Goal: Check status: Check status

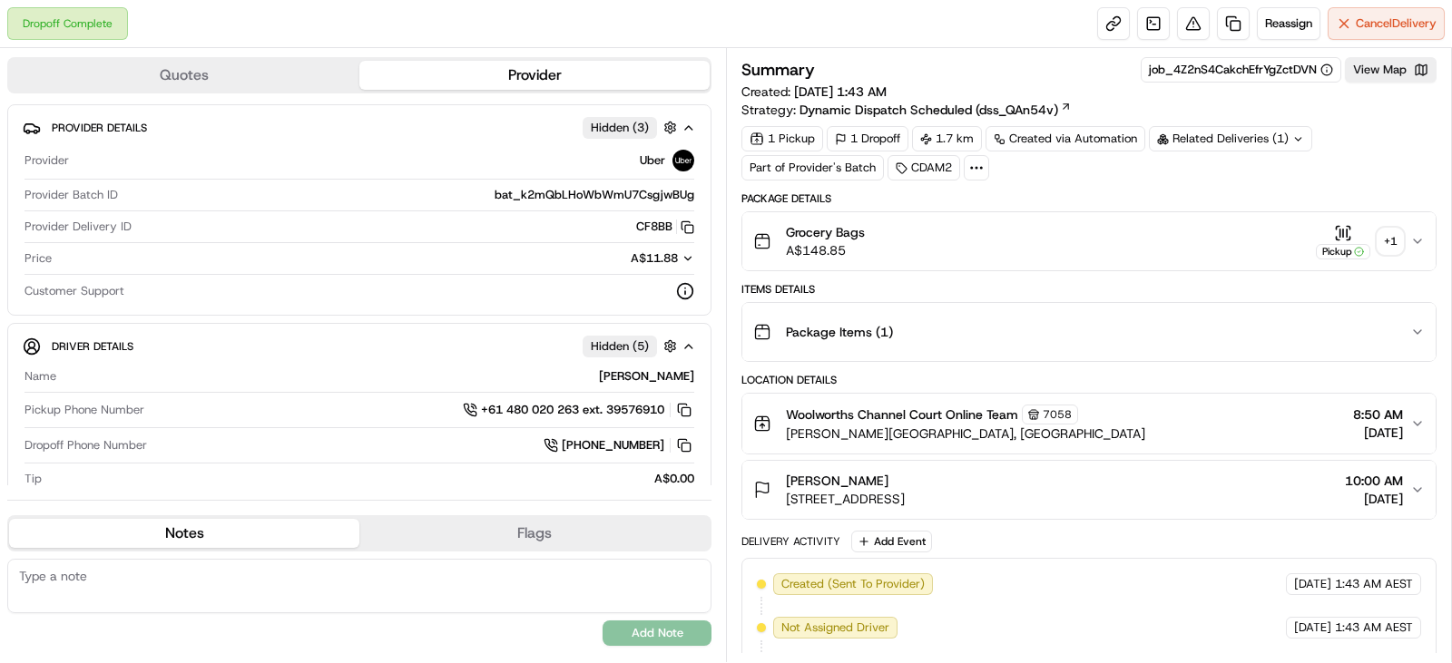
click at [1394, 237] on div "+ 1" at bounding box center [1389, 241] width 25 height 25
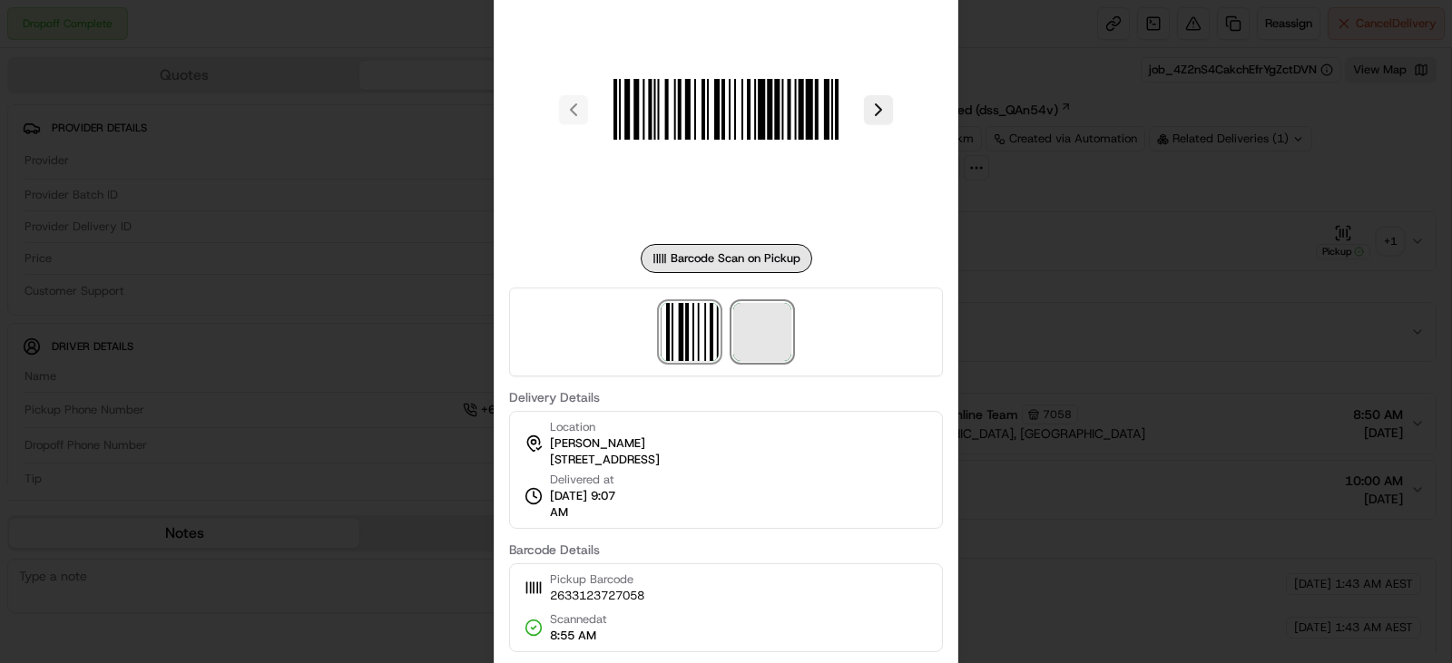
click at [742, 328] on span at bounding box center [762, 332] width 58 height 58
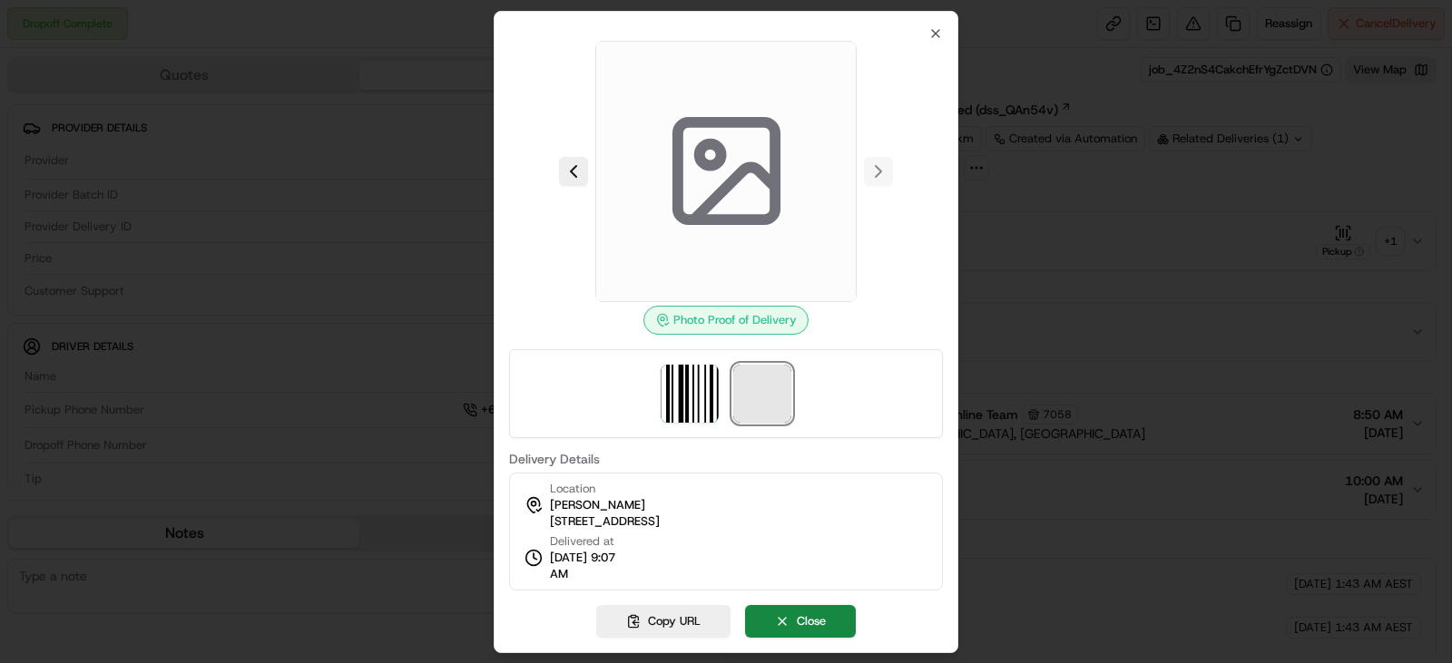
click at [769, 397] on span at bounding box center [762, 394] width 58 height 58
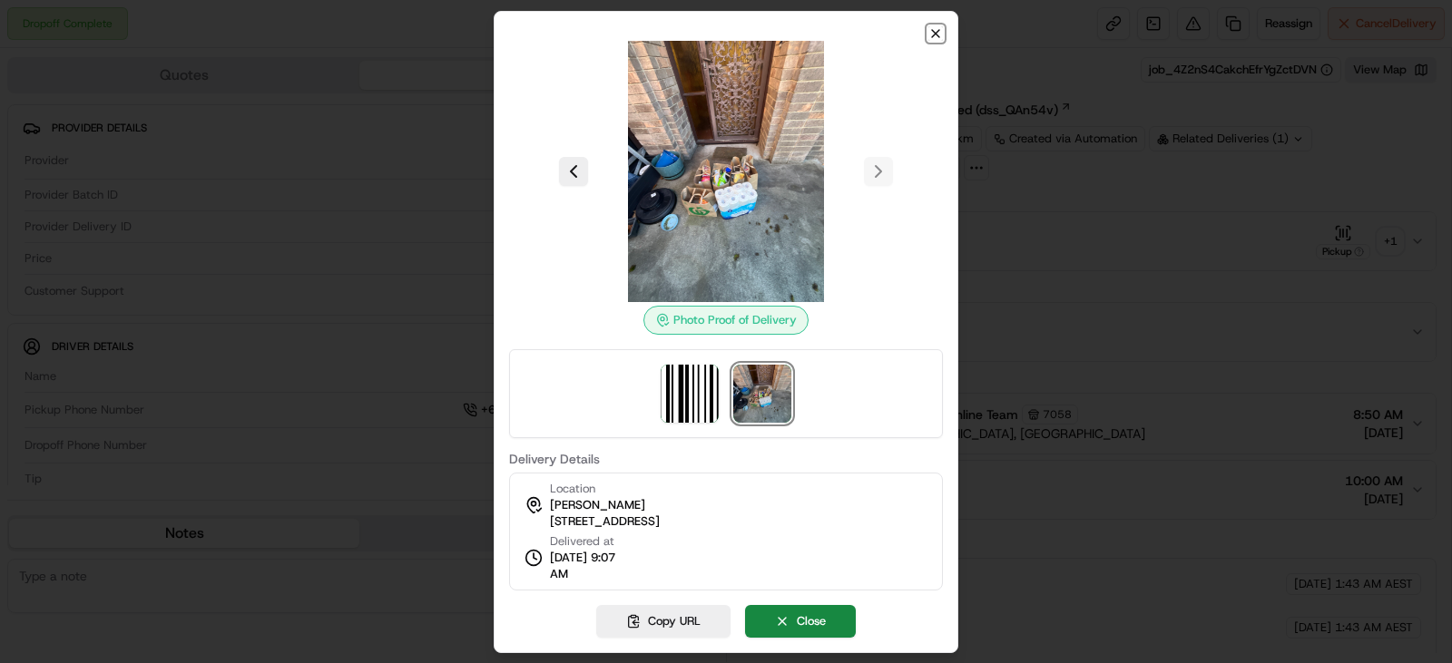
click at [932, 32] on icon "button" at bounding box center [935, 33] width 15 height 15
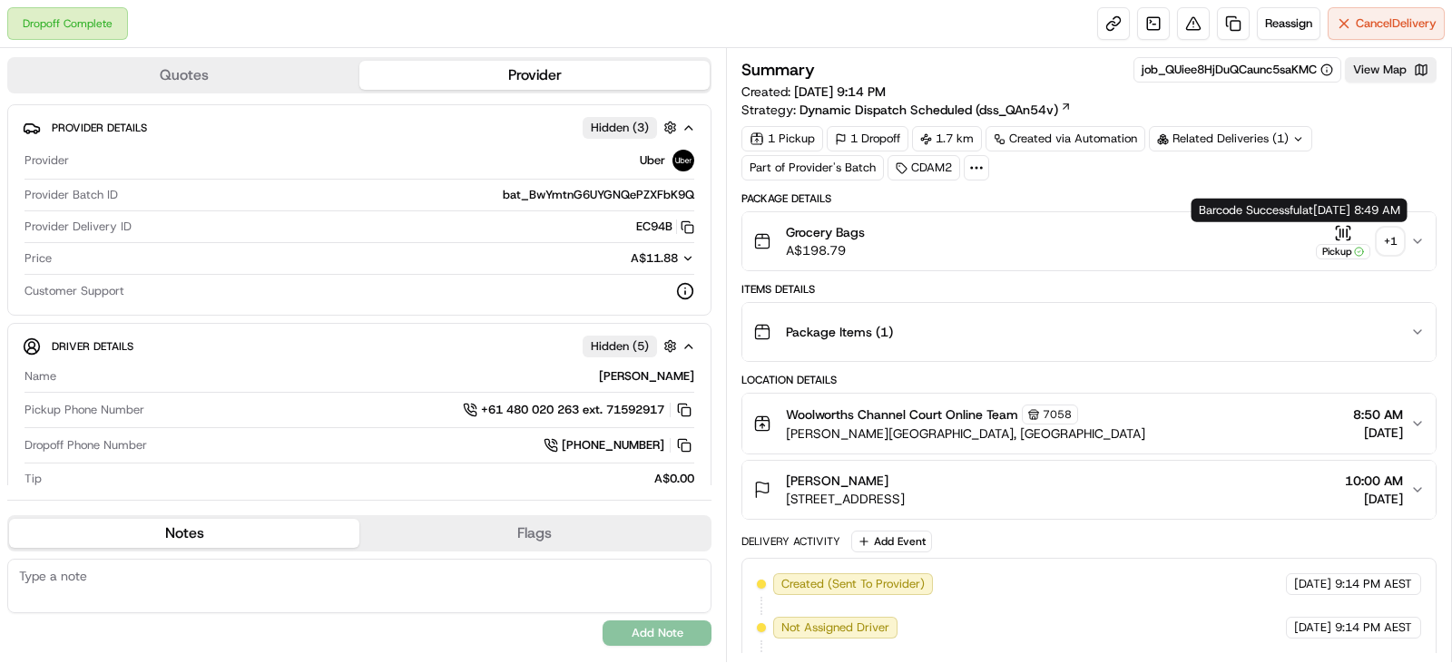
click at [1338, 243] on div "Pickup" at bounding box center [1343, 241] width 54 height 35
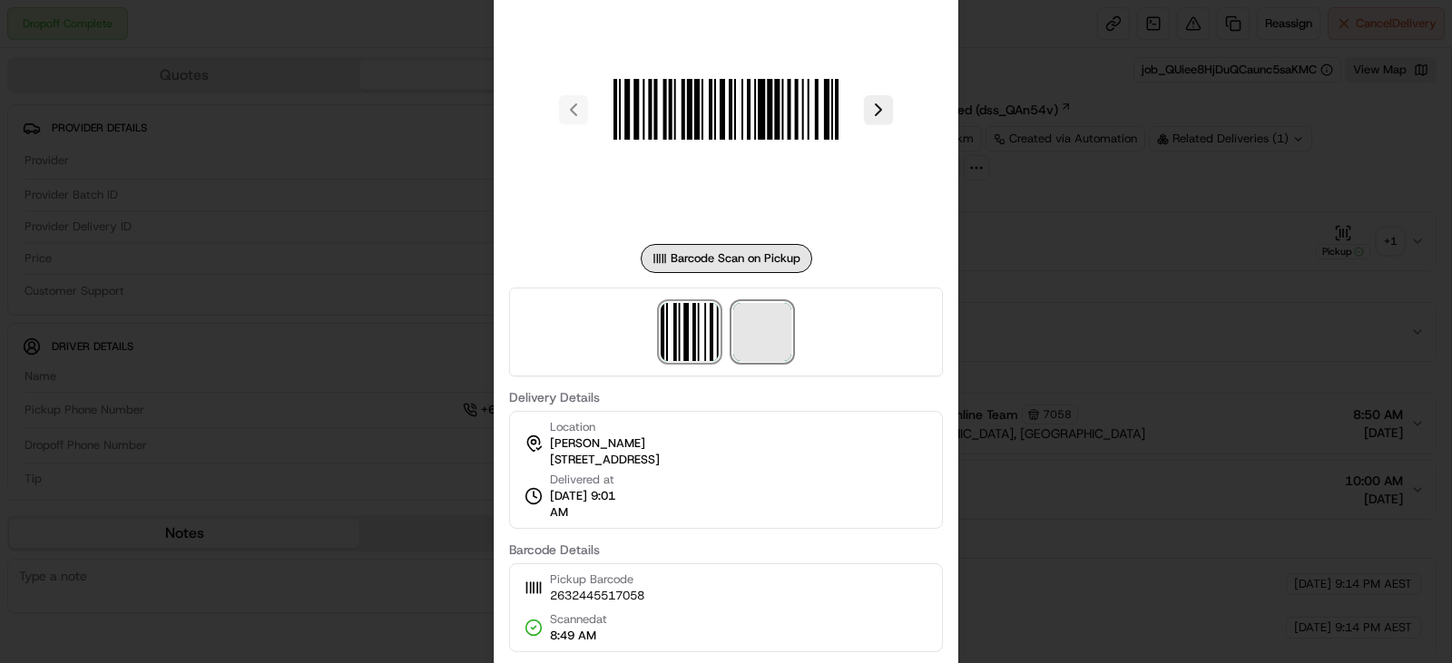
click at [762, 333] on span at bounding box center [762, 332] width 58 height 58
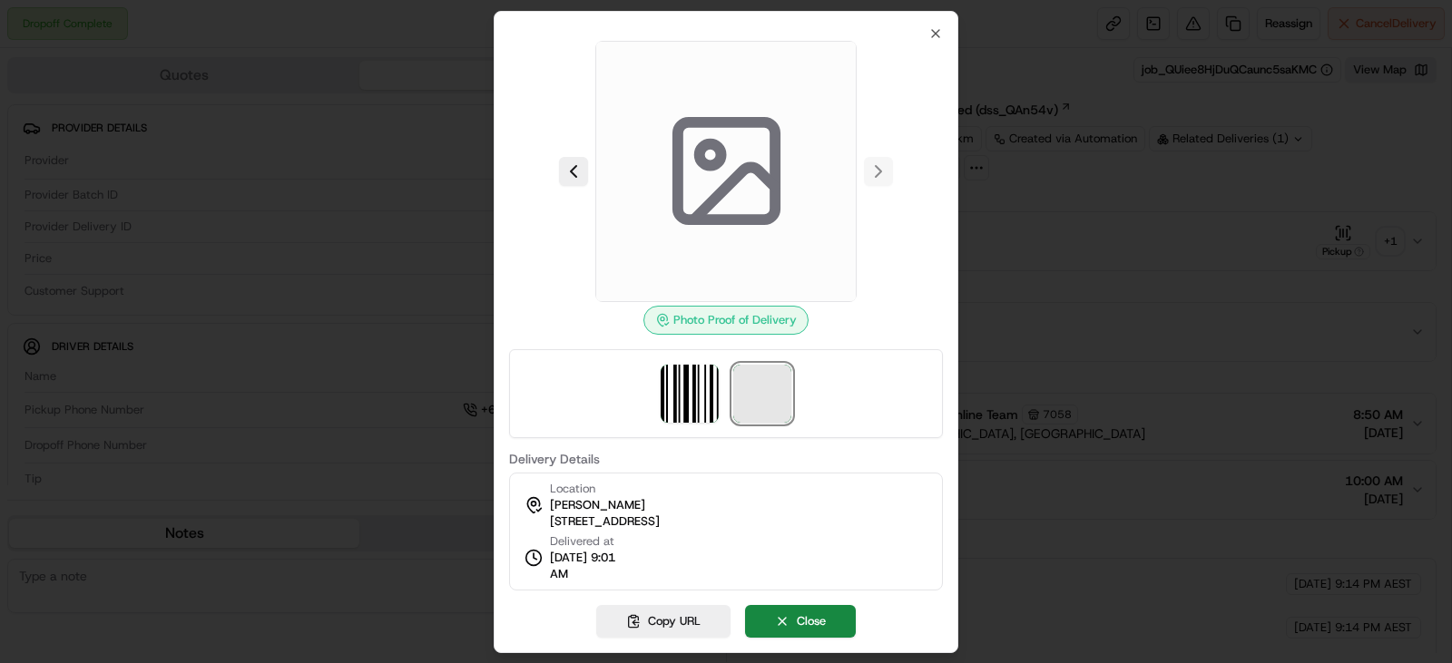
click at [768, 402] on span at bounding box center [762, 394] width 58 height 58
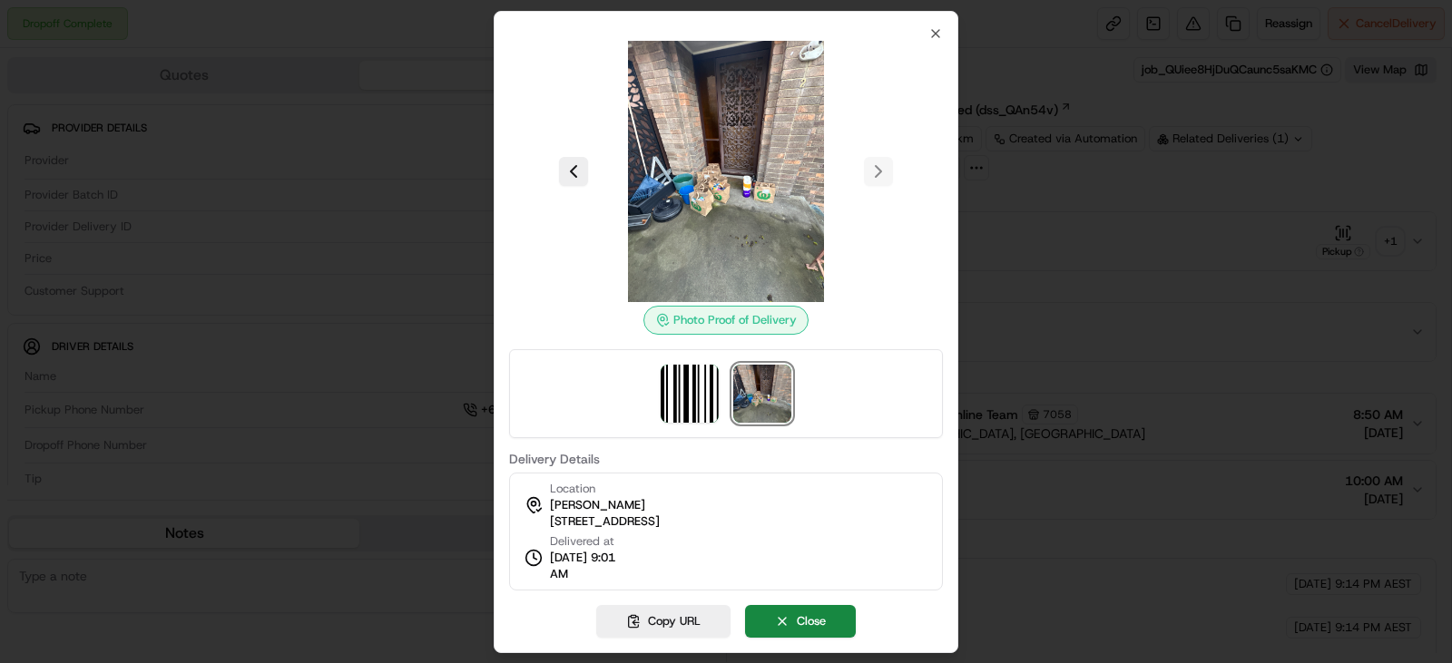
click at [942, 30] on div "Photo Proof of Delivery Delivery Details Location [PERSON_NAME] [STREET_ADDRESS…" at bounding box center [726, 332] width 465 height 642
